Goal: Information Seeking & Learning: Learn about a topic

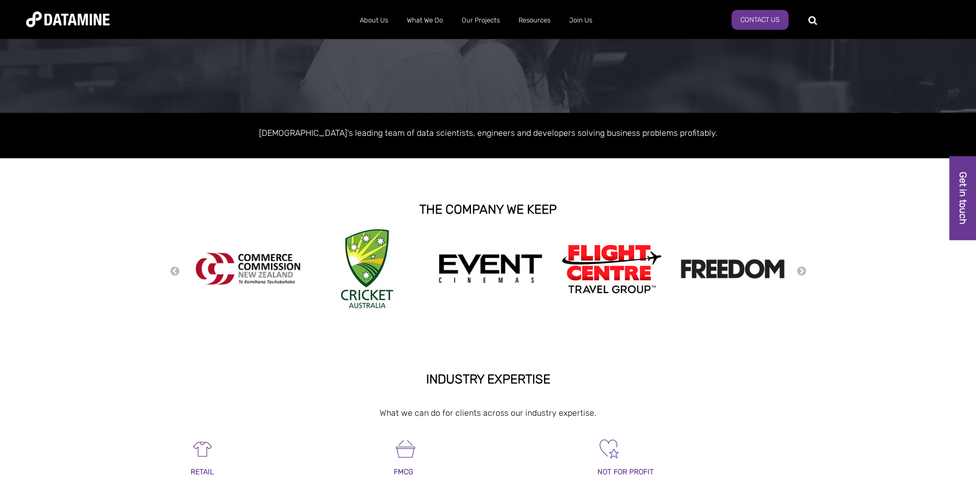
scroll to position [191, 0]
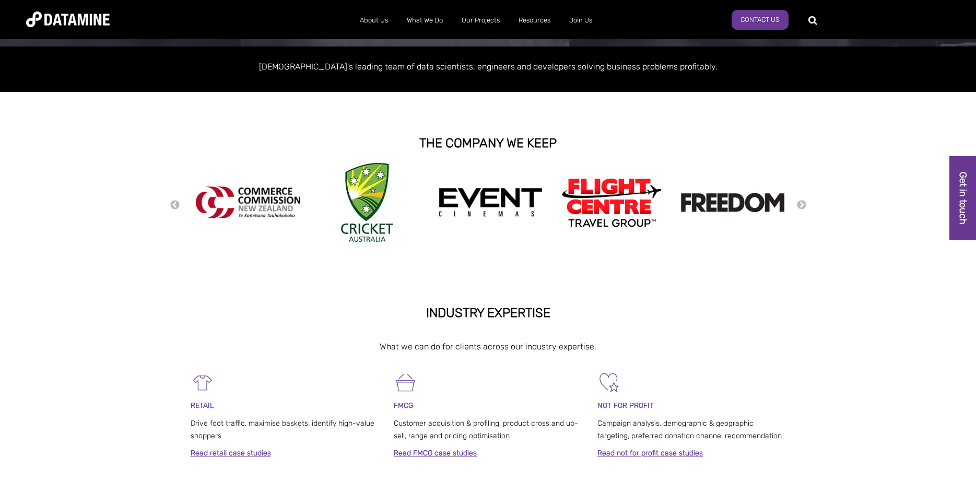
drag, startPoint x: 848, startPoint y: 283, endPoint x: 833, endPoint y: 327, distance: 46.4
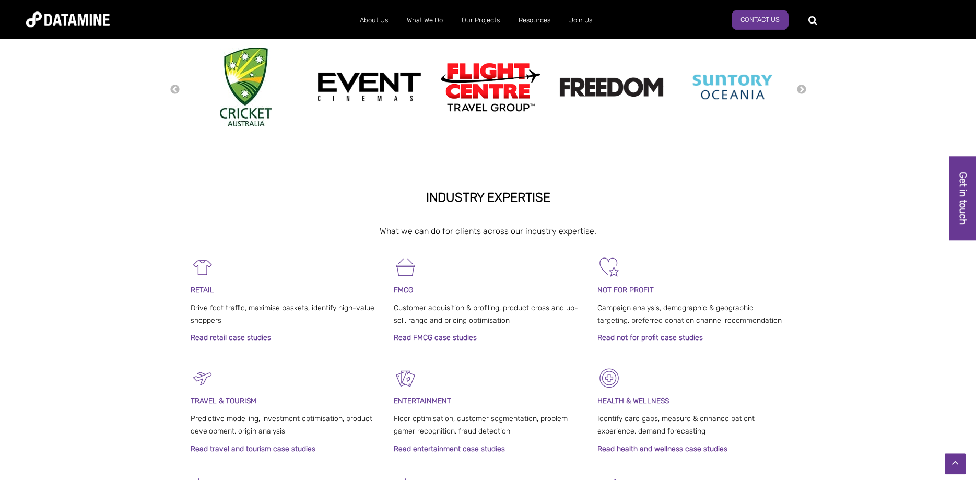
scroll to position [392, 0]
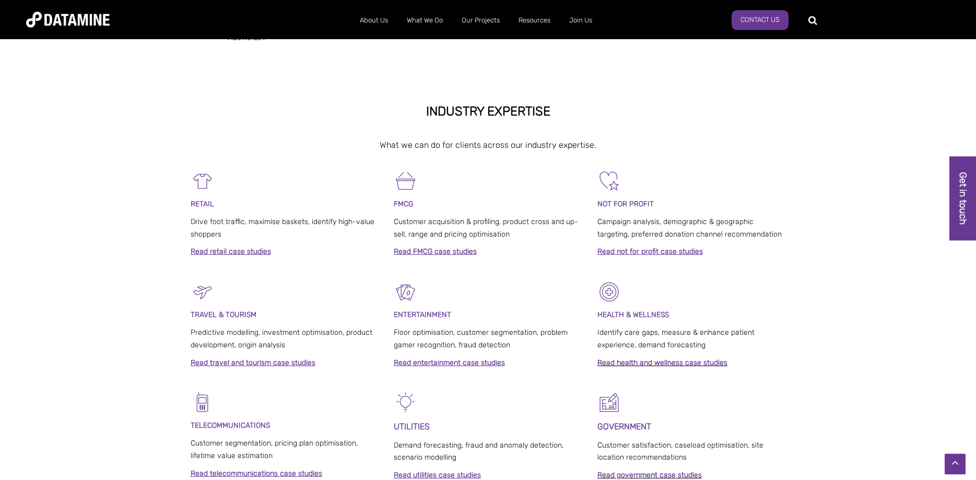
drag, startPoint x: 829, startPoint y: 263, endPoint x: 811, endPoint y: 320, distance: 59.6
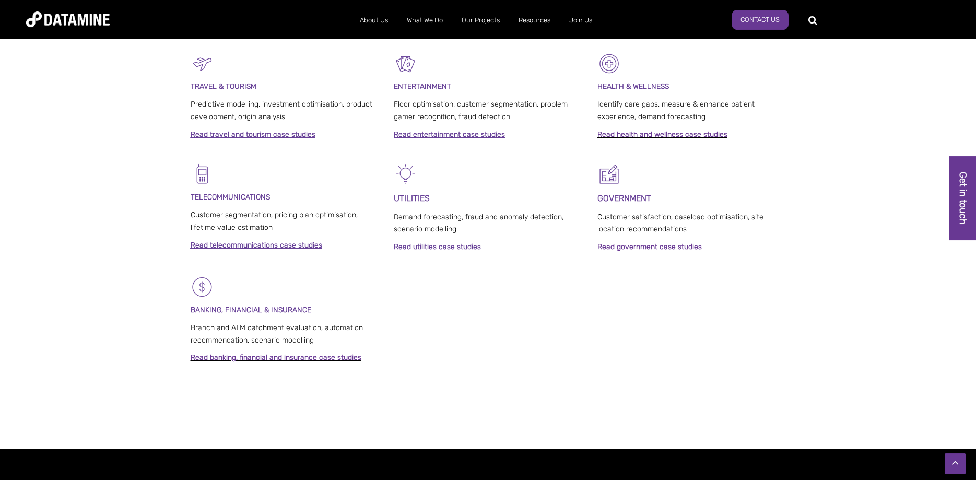
drag, startPoint x: 759, startPoint y: 241, endPoint x: 760, endPoint y: 304, distance: 62.2
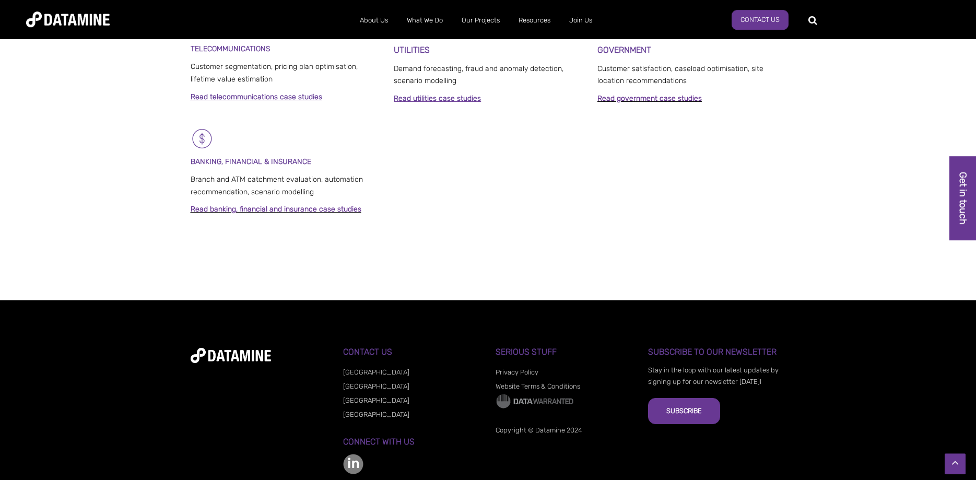
scroll to position [794, 0]
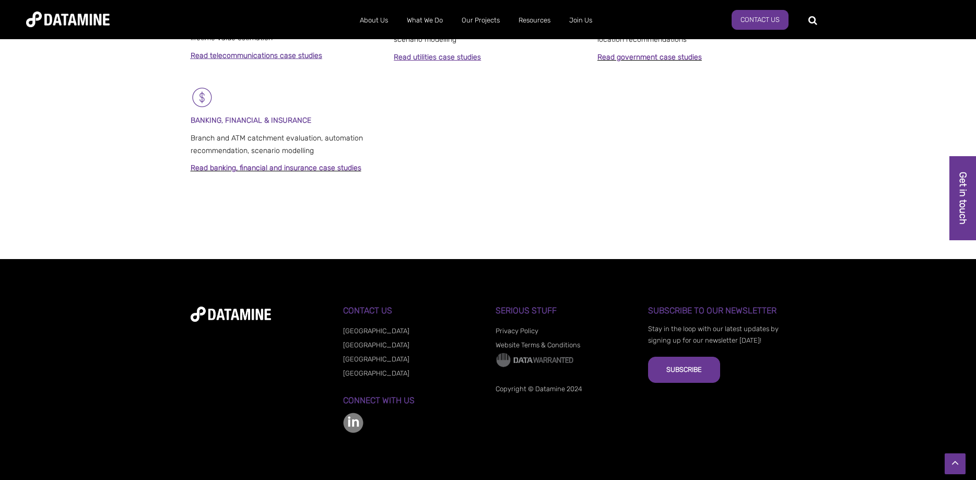
drag, startPoint x: 804, startPoint y: 283, endPoint x: 801, endPoint y: 304, distance: 21.1
drag, startPoint x: 801, startPoint y: 304, endPoint x: 857, endPoint y: 386, distance: 99.6
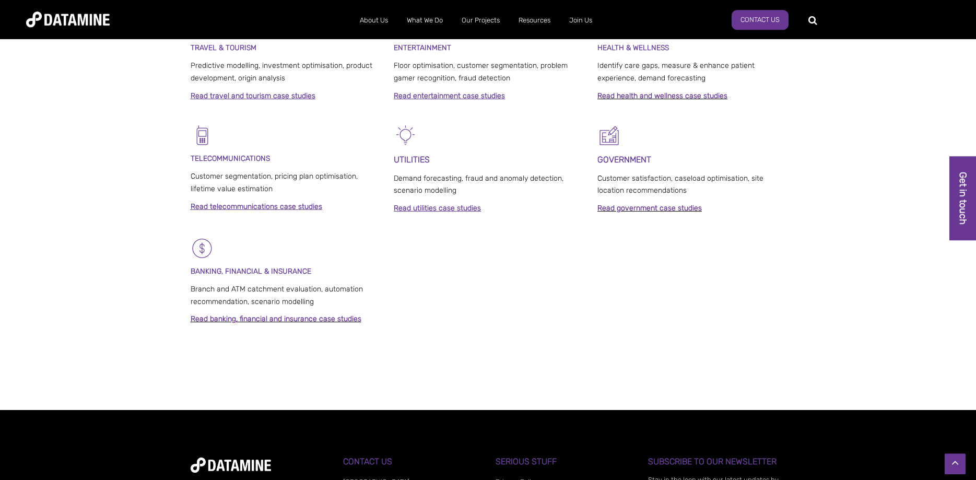
scroll to position [0, 0]
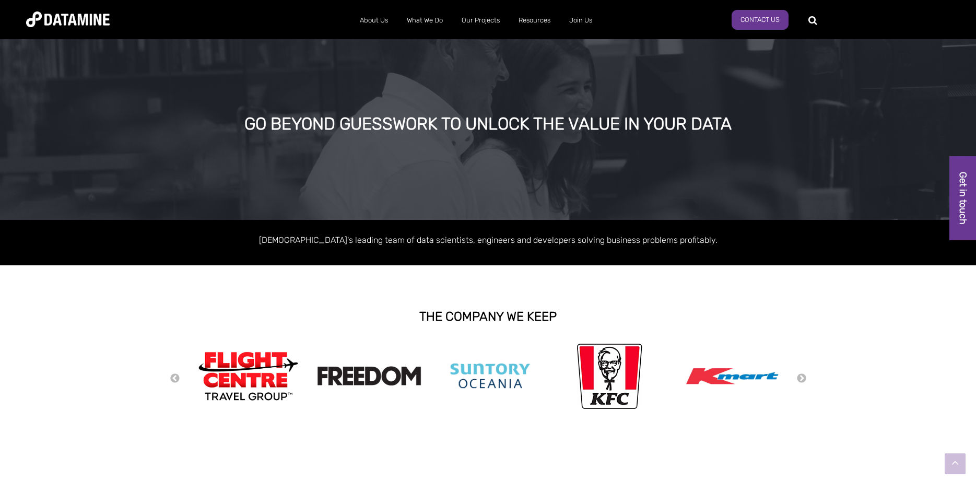
drag, startPoint x: 857, startPoint y: 386, endPoint x: 702, endPoint y: 131, distance: 298.9
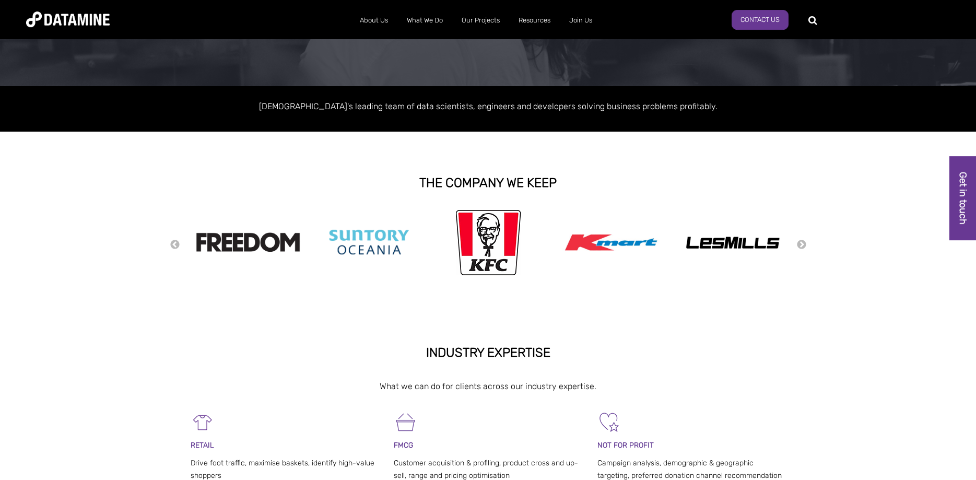
drag, startPoint x: 891, startPoint y: 335, endPoint x: 897, endPoint y: 395, distance: 60.4
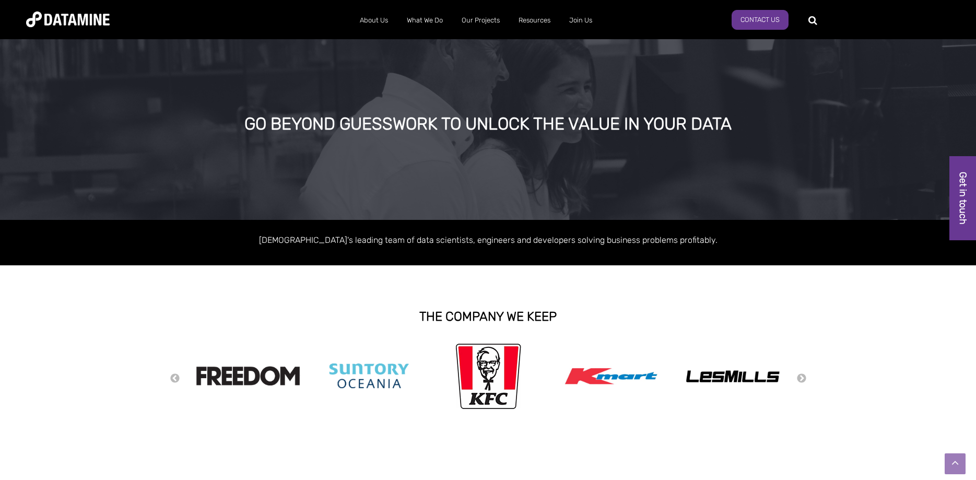
drag, startPoint x: 866, startPoint y: 342, endPoint x: 811, endPoint y: 127, distance: 221.7
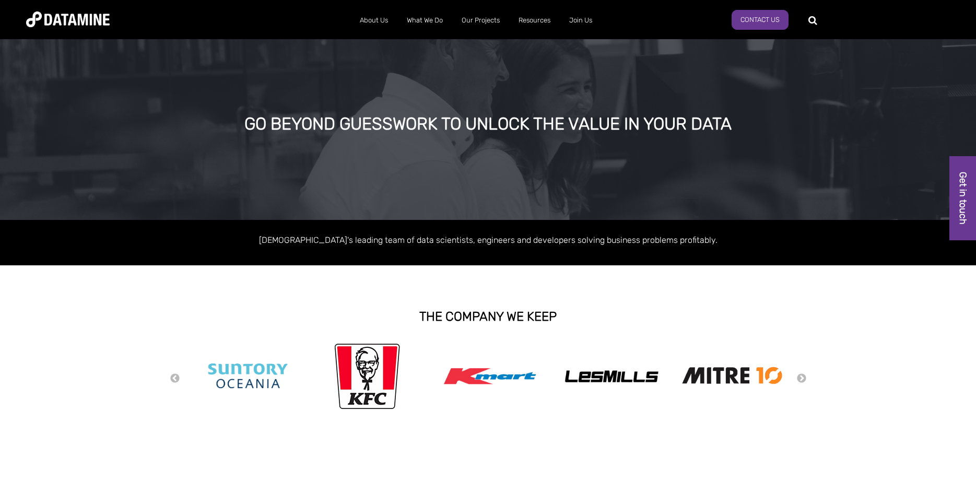
click at [848, 288] on div at bounding box center [488, 280] width 976 height 31
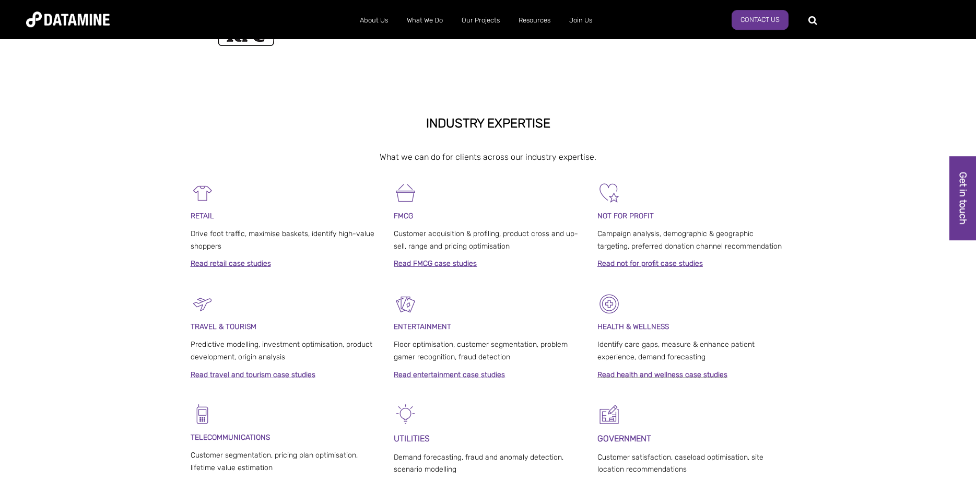
drag, startPoint x: 848, startPoint y: 288, endPoint x: 863, endPoint y: 398, distance: 110.2
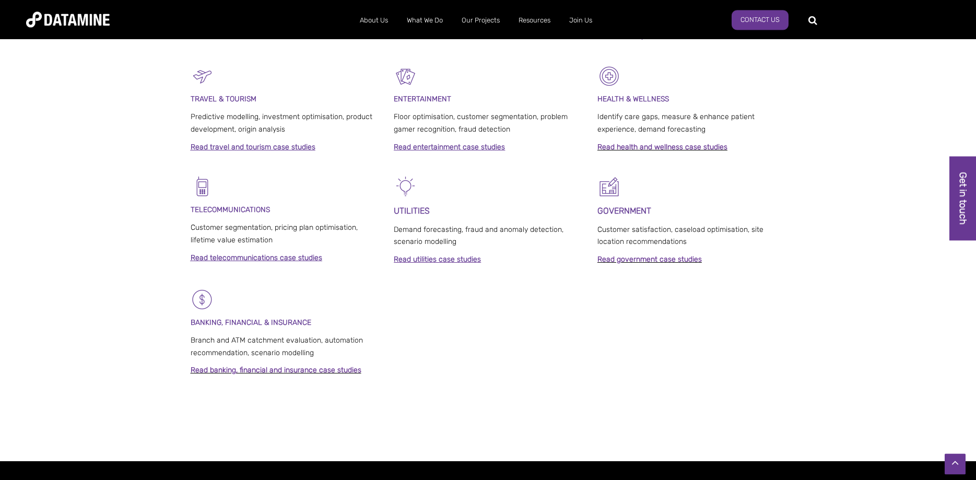
drag, startPoint x: 821, startPoint y: 261, endPoint x: 827, endPoint y: 344, distance: 83.3
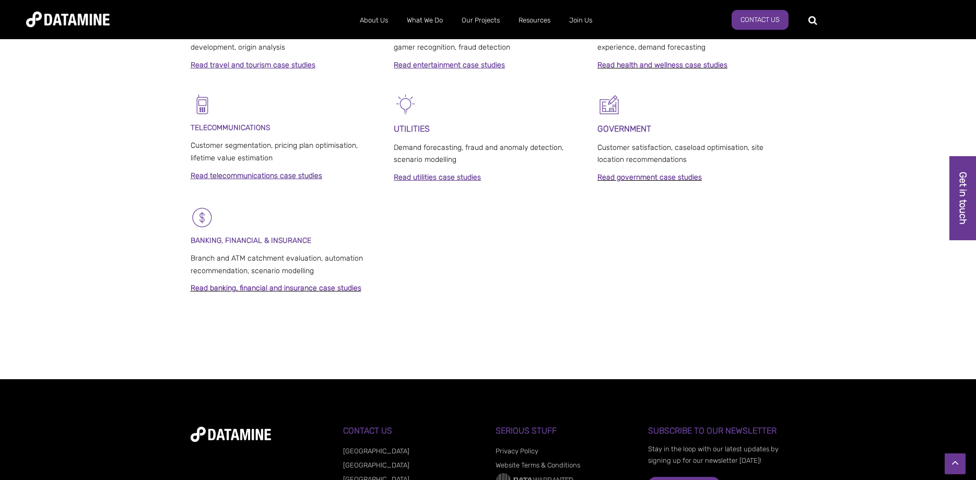
click at [827, 344] on div at bounding box center [488, 348] width 976 height 63
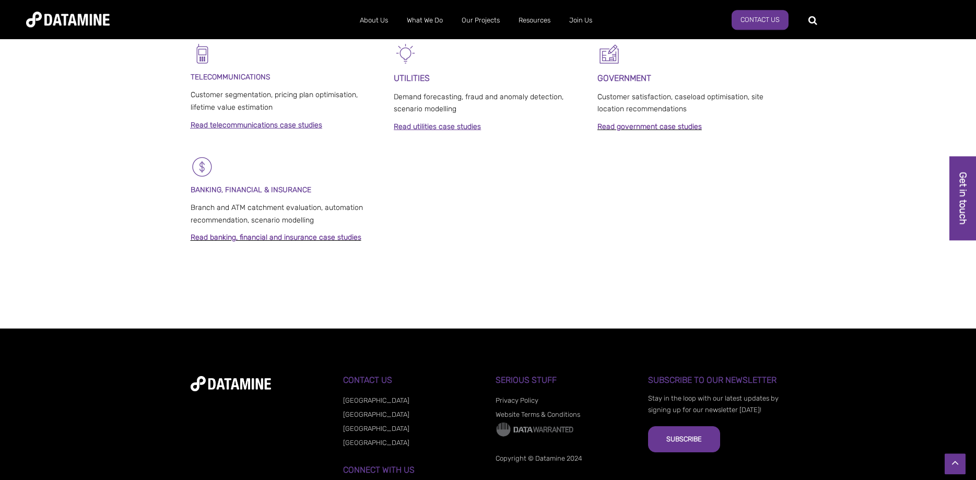
scroll to position [794, 0]
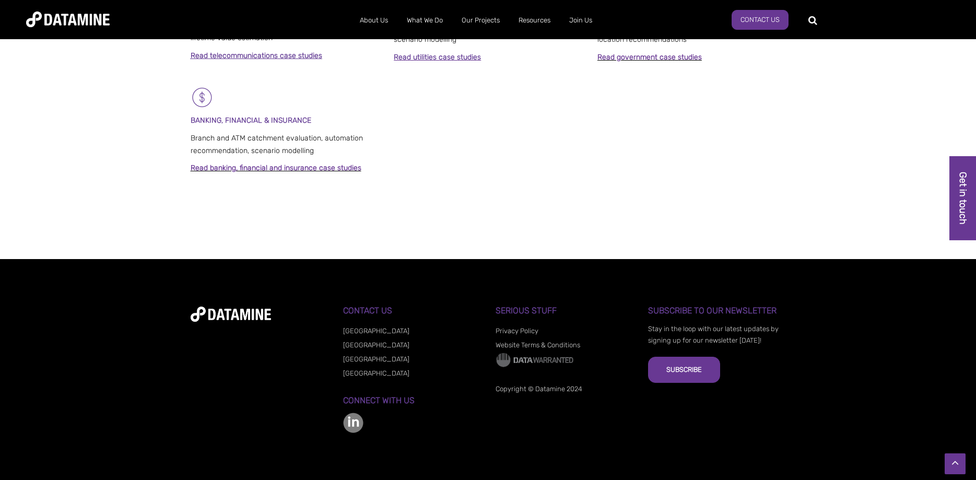
drag, startPoint x: 827, startPoint y: 344, endPoint x: 830, endPoint y: 388, distance: 44.0
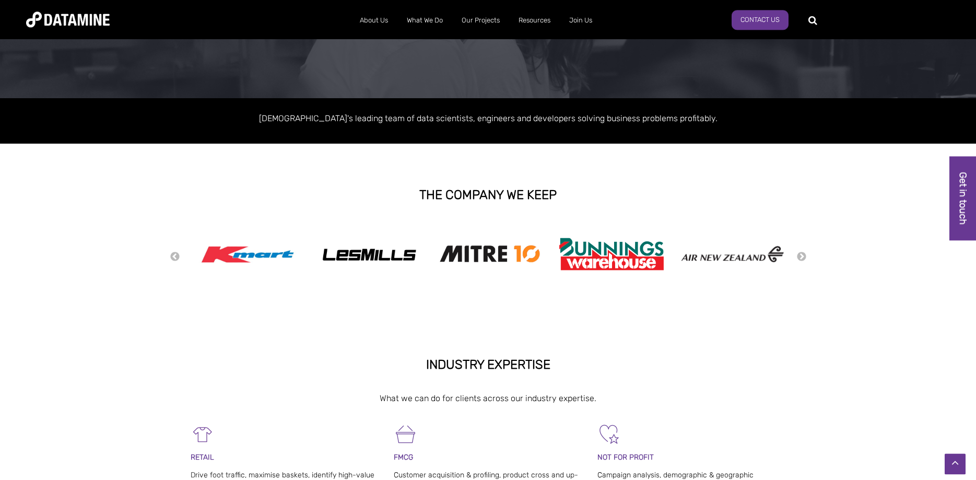
scroll to position [0, 0]
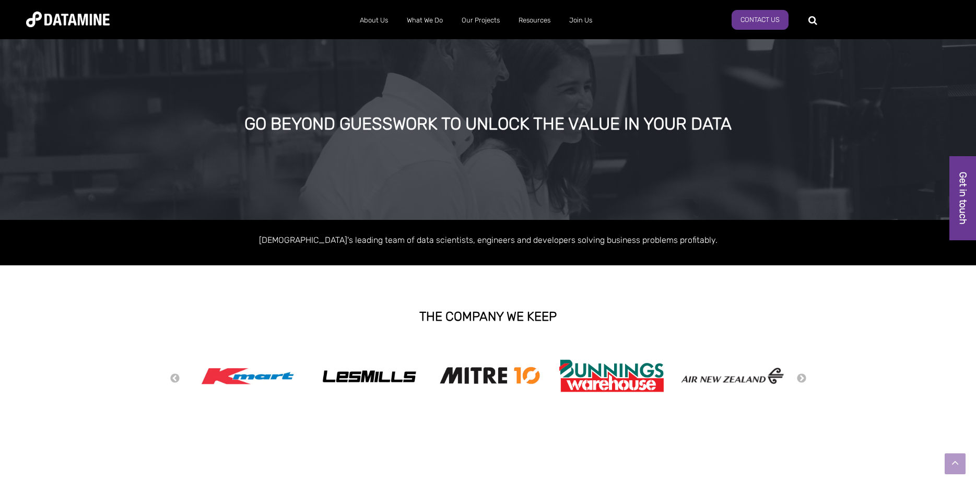
drag, startPoint x: 876, startPoint y: 389, endPoint x: 803, endPoint y: 177, distance: 223.9
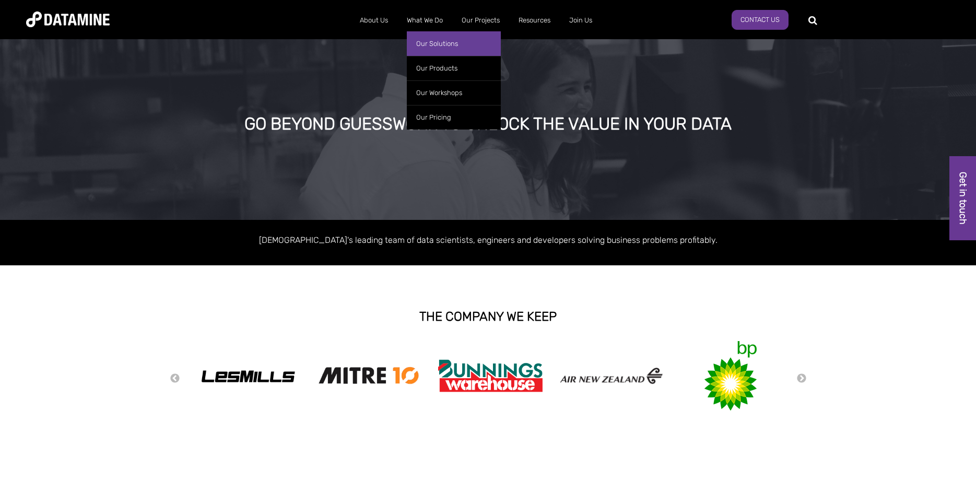
click at [435, 41] on link "Our Solutions" at bounding box center [454, 43] width 94 height 25
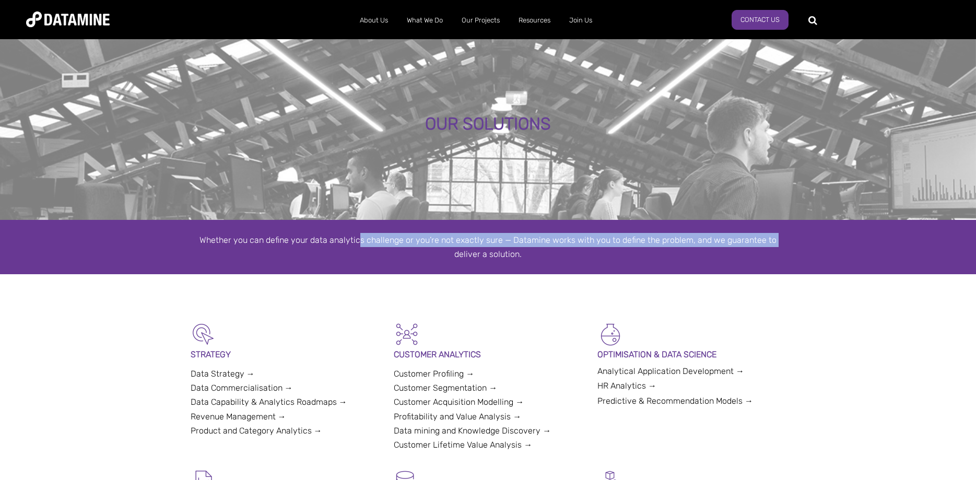
drag, startPoint x: 363, startPoint y: 241, endPoint x: 426, endPoint y: 258, distance: 65.4
click at [426, 258] on div "Whether you can define your data analytics challenge or you’re not exactly sure…" at bounding box center [489, 247] width 596 height 28
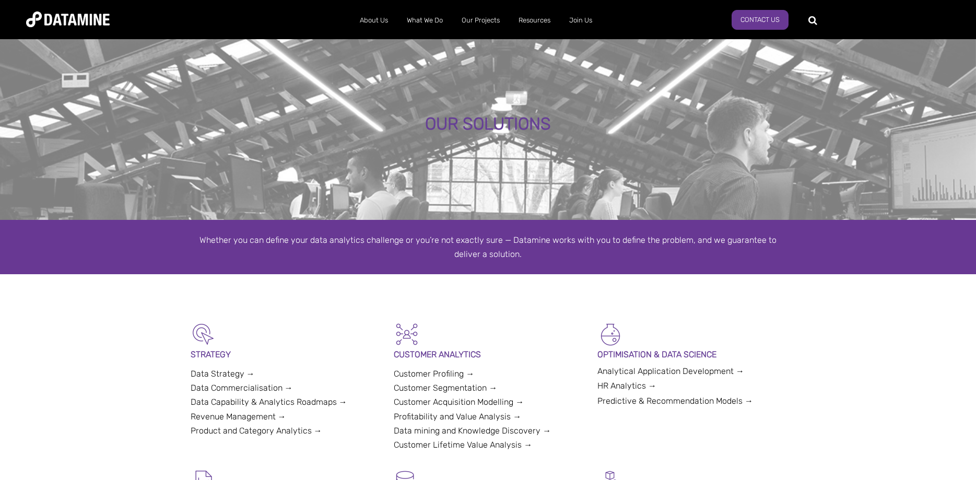
click at [732, 258] on div "Whether you can define your data analytics challenge or you’re not exactly sure…" at bounding box center [489, 247] width 596 height 28
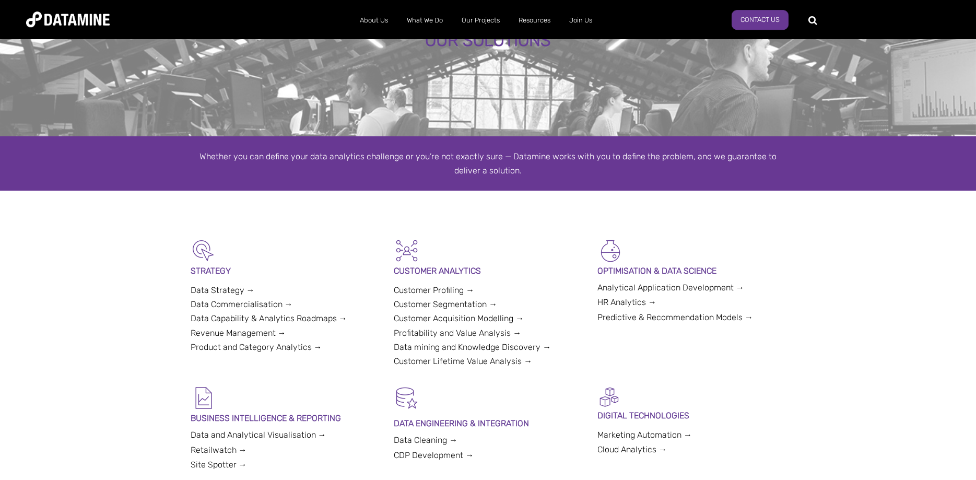
scroll to position [170, 0]
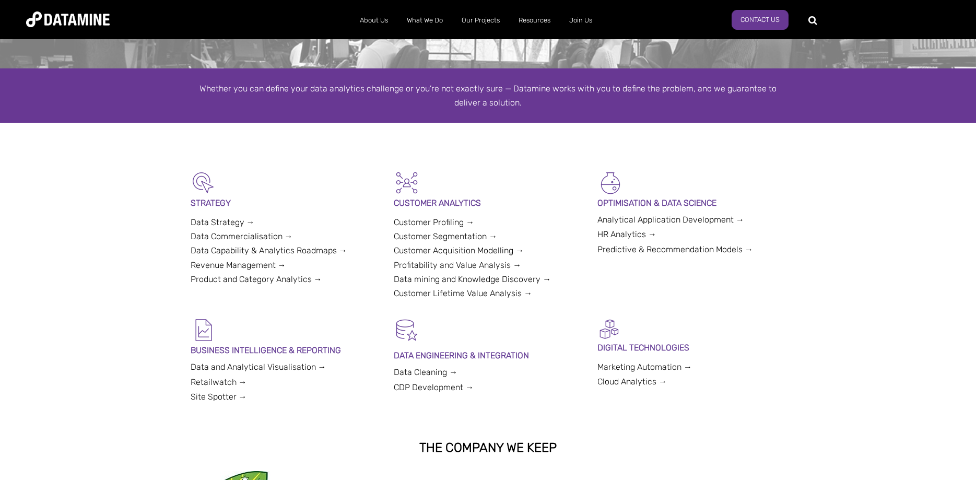
drag, startPoint x: 838, startPoint y: 274, endPoint x: 840, endPoint y: 321, distance: 47.6
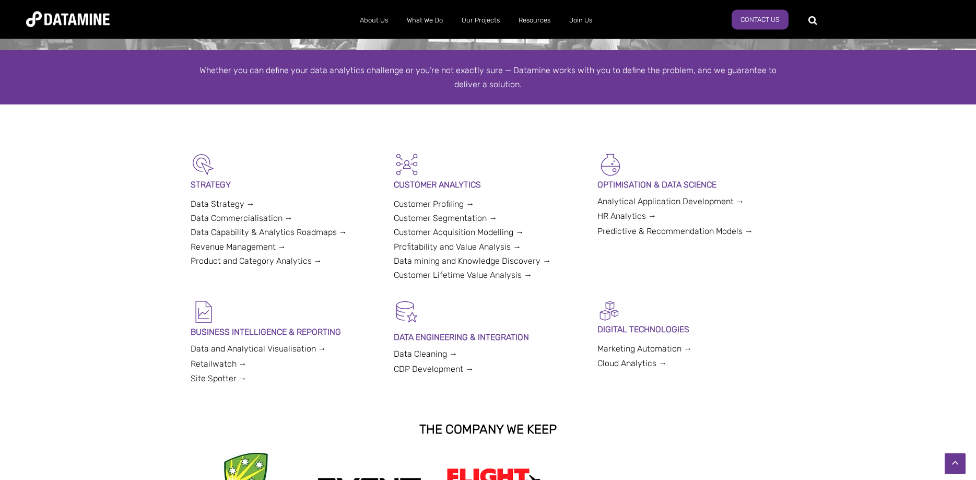
drag, startPoint x: 823, startPoint y: 214, endPoint x: 740, endPoint y: 225, distance: 83.8
click at [820, 213] on div "STRATEGY Data Strategy → Data Commercialisation → Data Capability & Analytics R…" at bounding box center [488, 225] width 976 height 147
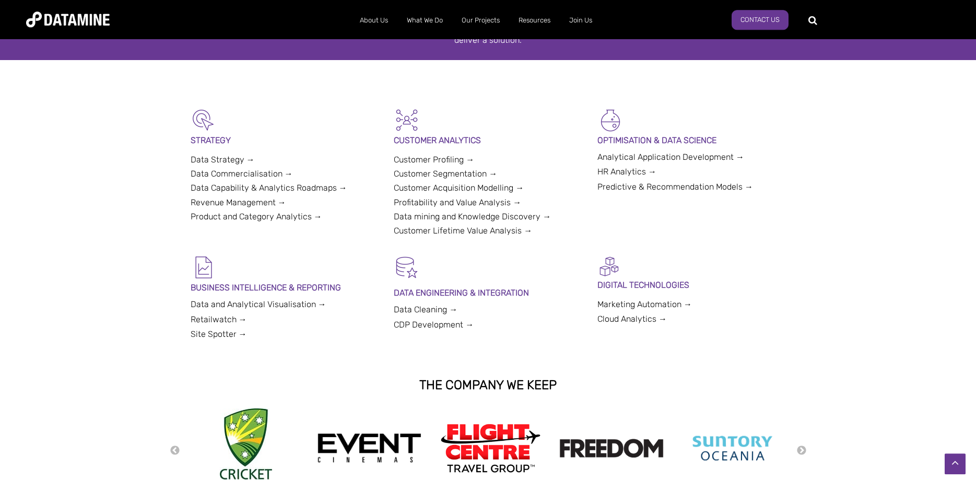
drag, startPoint x: 814, startPoint y: 220, endPoint x: 825, endPoint y: 254, distance: 35.7
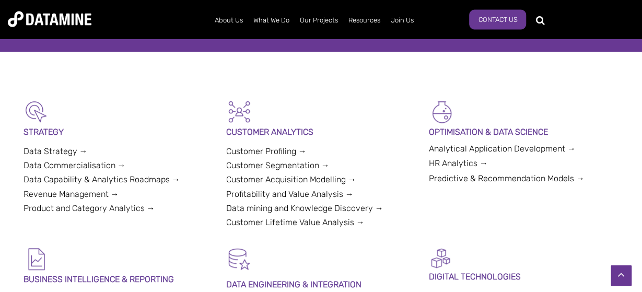
scroll to position [222, 0]
